Goal: Information Seeking & Learning: Learn about a topic

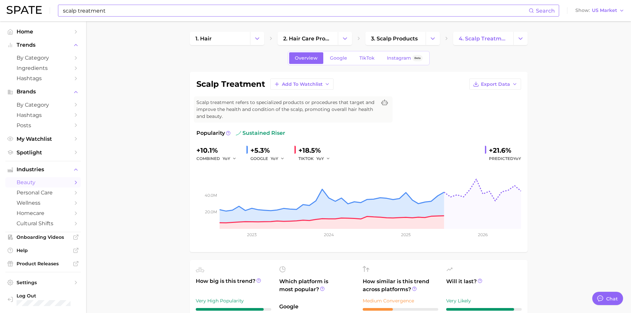
click at [95, 14] on input "scalp treatment" at bounding box center [295, 10] width 467 height 11
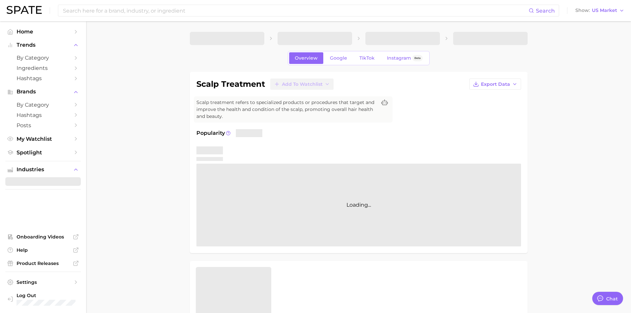
type textarea "x"
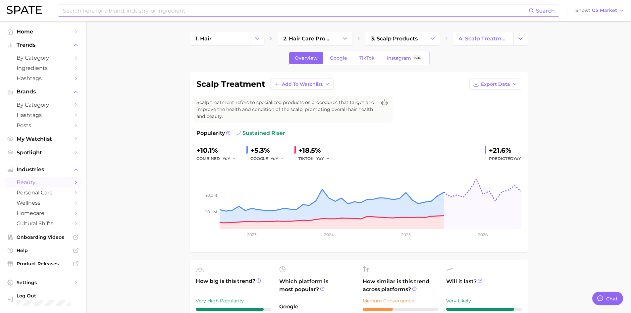
click at [145, 9] on input at bounding box center [295, 10] width 467 height 11
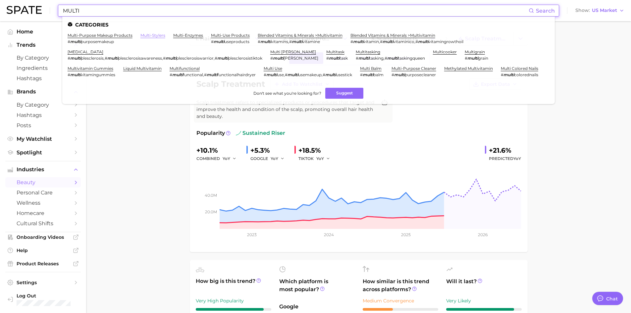
type input "MULTI"
click at [147, 33] on link "multi-stylers" at bounding box center [153, 35] width 25 height 5
type textarea "x"
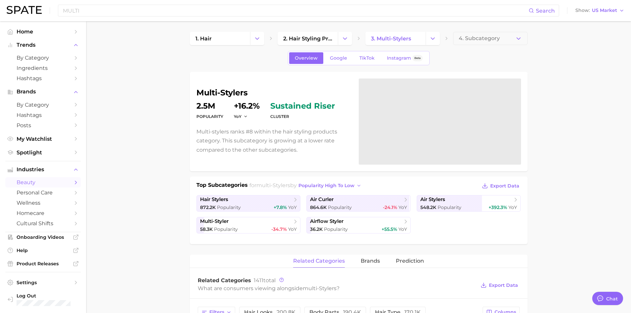
click at [226, 106] on dl "Popularity 2.5m YoY +16.2% cluster sustained riser" at bounding box center [274, 111] width 154 height 19
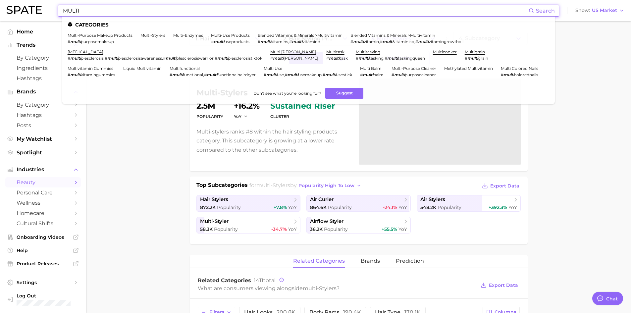
drag, startPoint x: 120, startPoint y: 14, endPoint x: 29, endPoint y: 17, distance: 91.8
click at [29, 16] on div "MULTI Search Categories multi-purpose makeup products # multi purposemakeup mul…" at bounding box center [316, 10] width 618 height 21
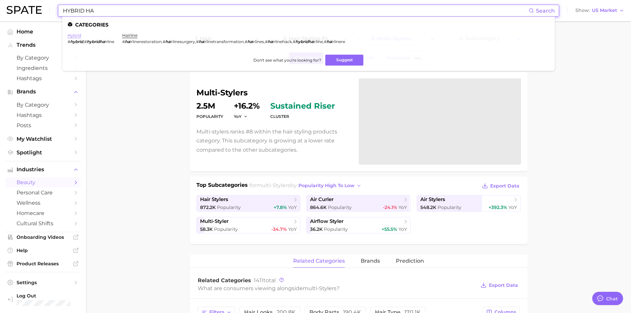
type input "HYBRID HA"
click at [72, 36] on link "hybrid" at bounding box center [75, 35] width 14 height 5
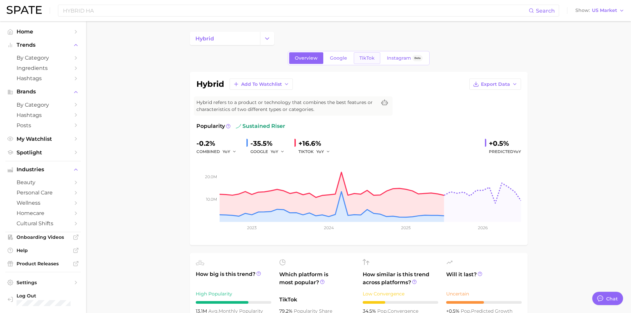
click at [368, 56] on span "TikTok" at bounding box center [367, 58] width 15 height 6
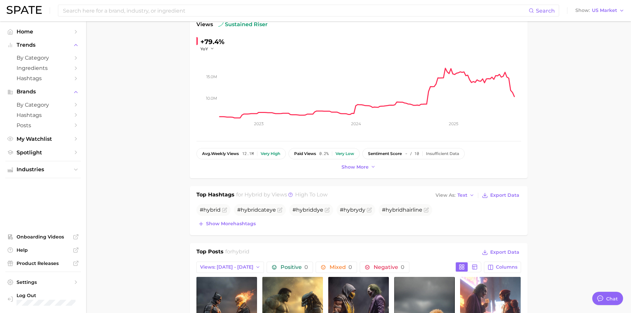
scroll to position [99, 0]
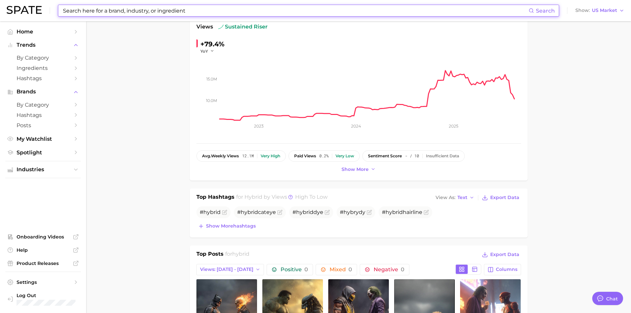
click at [126, 12] on input at bounding box center [295, 10] width 467 height 11
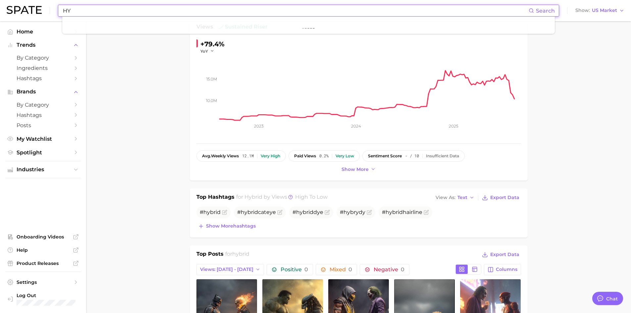
type input "H"
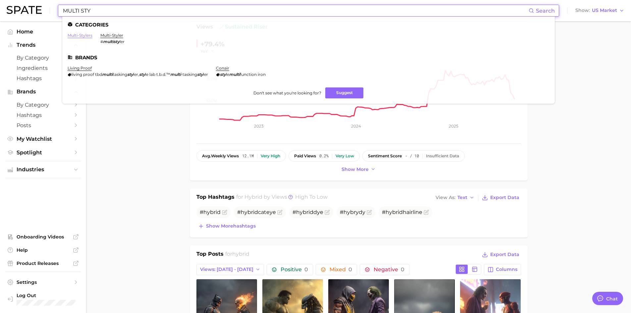
type input "MULTI STY"
click at [87, 36] on link "multi-stylers" at bounding box center [80, 35] width 25 height 5
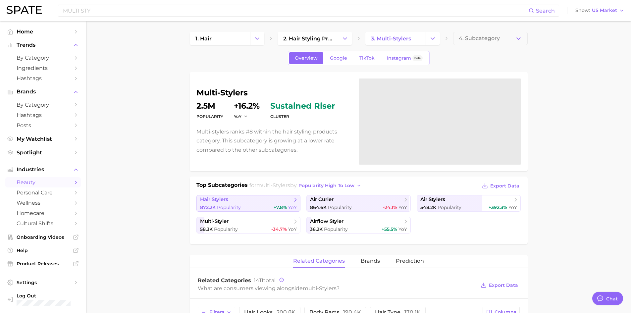
click at [269, 209] on div "872.2k Popularity +7.8% YoY" at bounding box center [248, 207] width 97 height 6
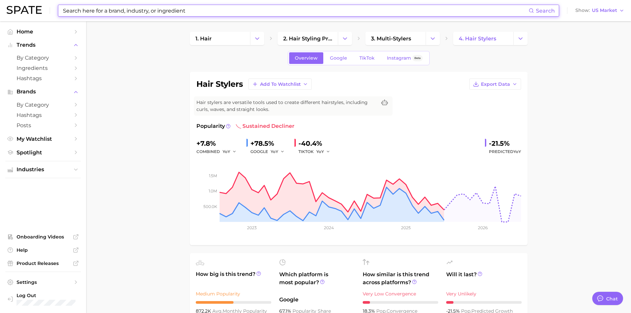
click at [161, 11] on input at bounding box center [295, 10] width 467 height 11
drag, startPoint x: 196, startPoint y: 12, endPoint x: 0, endPoint y: 14, distance: 195.5
click at [0, 14] on header "Search Show US Market" at bounding box center [315, 10] width 631 height 21
click at [162, 13] on input at bounding box center [295, 10] width 467 height 11
click at [101, 12] on input at bounding box center [295, 10] width 467 height 11
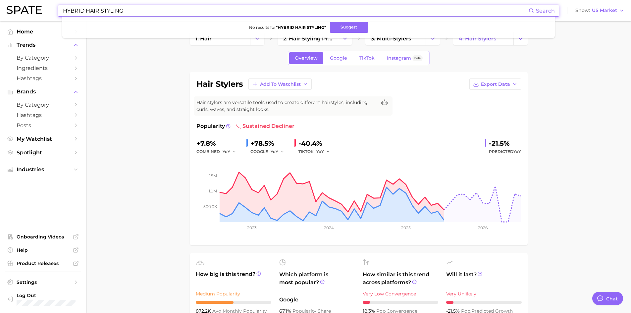
drag, startPoint x: 154, startPoint y: 13, endPoint x: 87, endPoint y: 10, distance: 67.0
click at [87, 10] on input "HYBRID HAIR STYLING" at bounding box center [295, 10] width 467 height 11
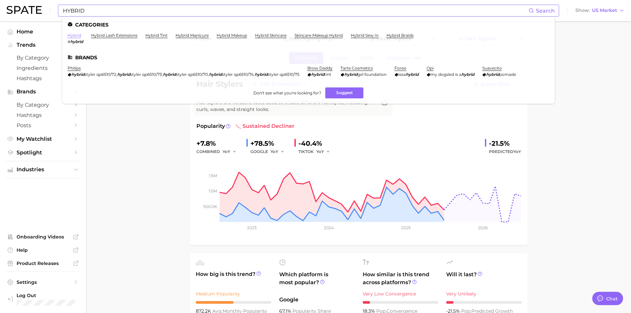
click at [78, 36] on link "hybrid" at bounding box center [75, 35] width 14 height 5
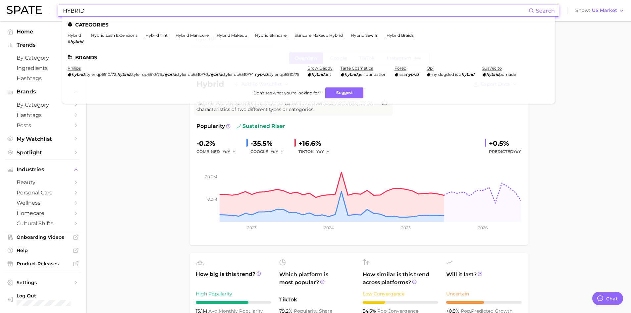
drag, startPoint x: 93, startPoint y: 11, endPoint x: 0, endPoint y: -3, distance: 93.7
click at [0, 0] on html "HYBRID Search Categories hybrid # hybrid hybrid lash extensions hybrid tint hyb…" at bounding box center [315, 156] width 631 height 313
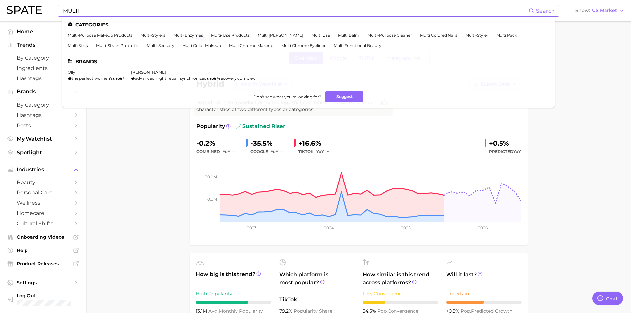
click at [136, 11] on input "MULTI" at bounding box center [295, 10] width 467 height 11
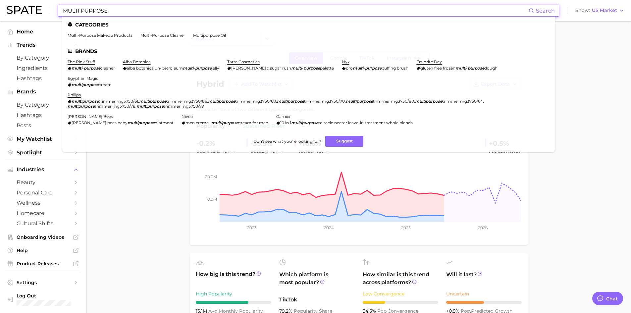
type input "MULTI PURPOSE"
click at [361, 149] on ul "Categories multi-purpose makeup products multi-purpose cleaner multipurpose oil…" at bounding box center [308, 85] width 493 height 136
click at [343, 142] on button "Suggest" at bounding box center [344, 141] width 38 height 11
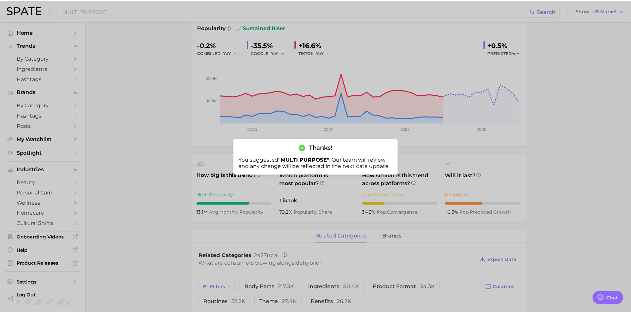
scroll to position [99, 0]
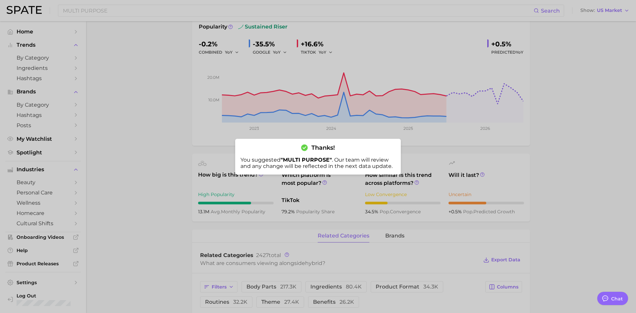
click at [568, 169] on div at bounding box center [318, 156] width 636 height 313
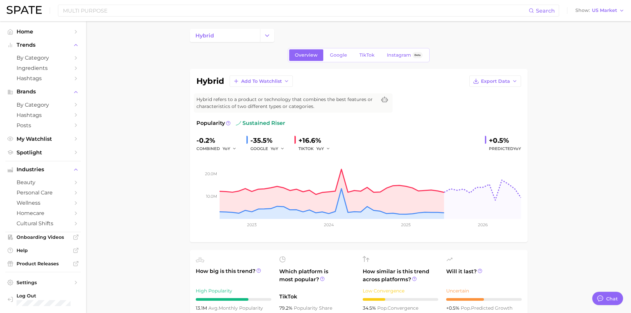
scroll to position [0, 0]
